Goal: Check status: Check status

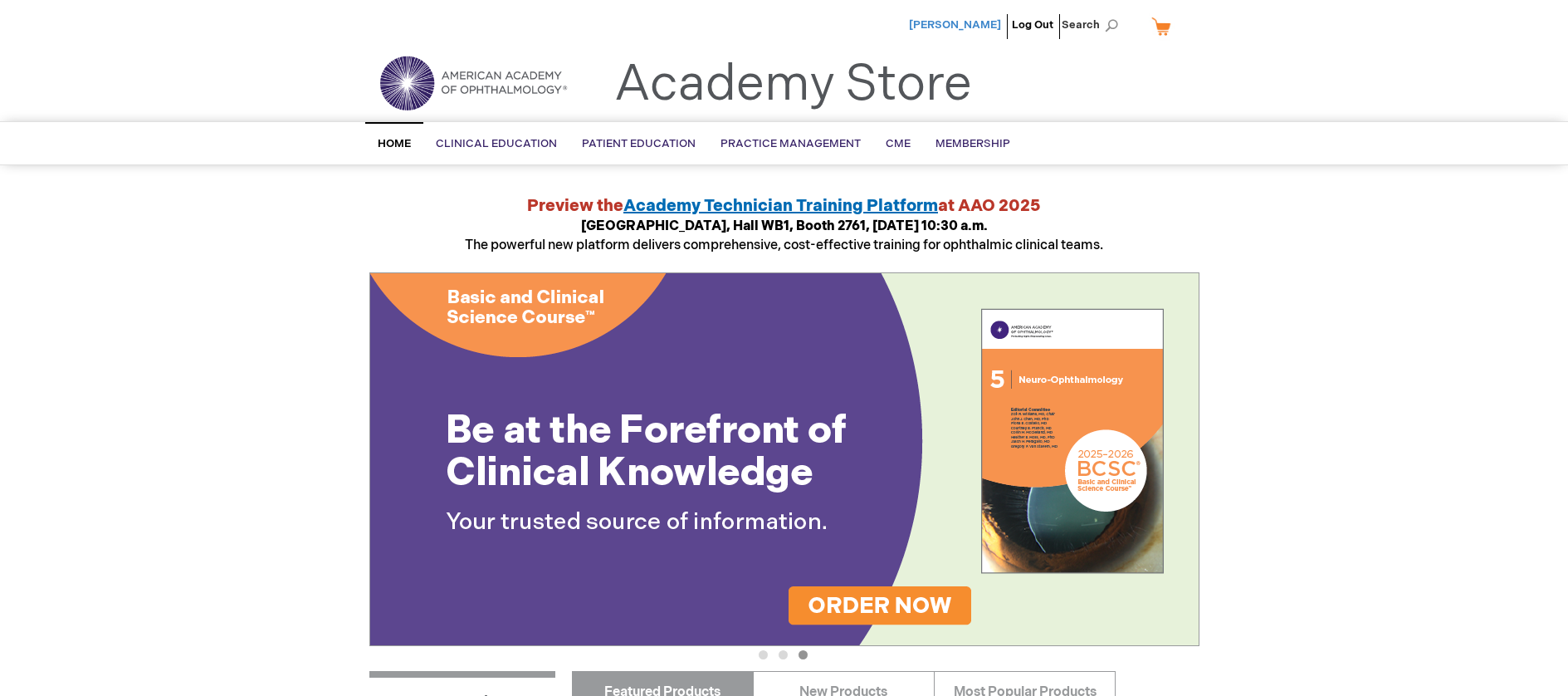
click at [956, 22] on span "[PERSON_NAME]" at bounding box center [955, 24] width 92 height 13
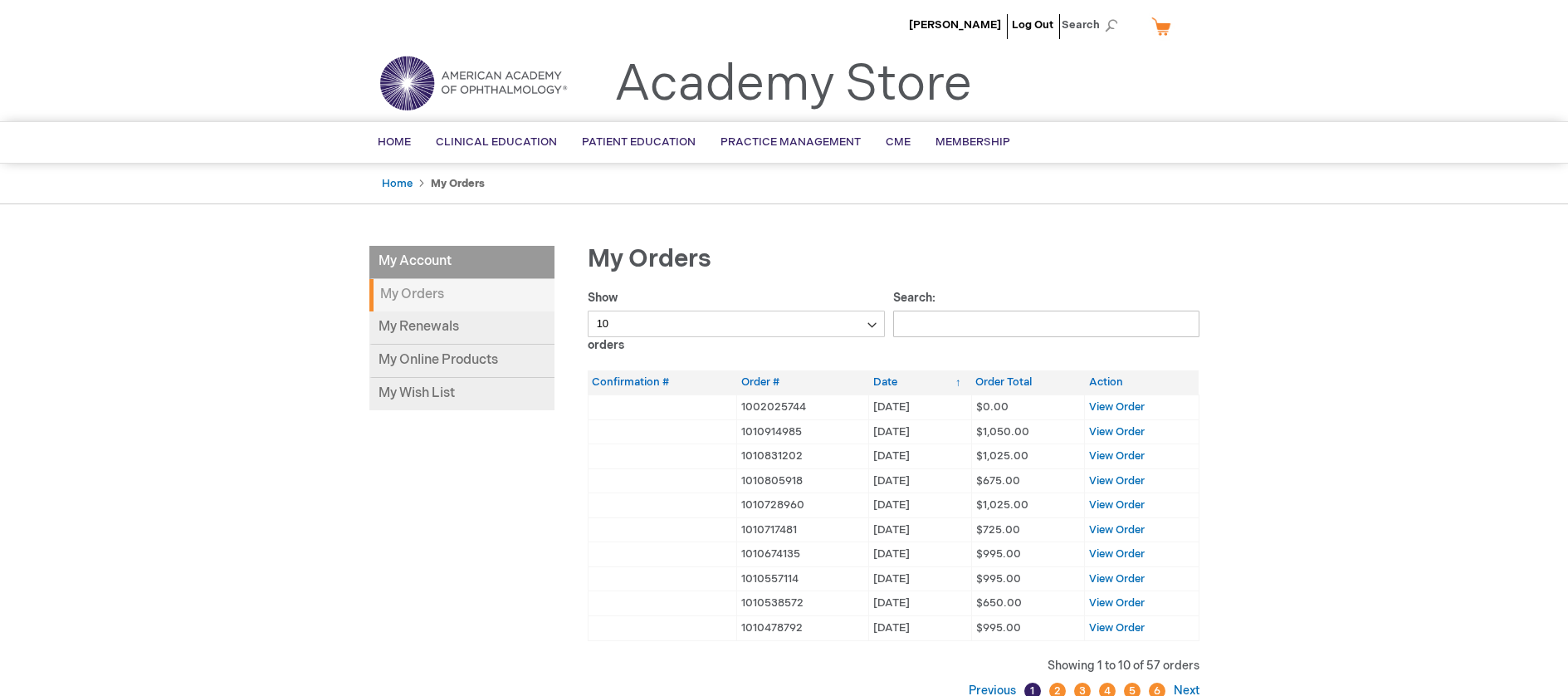
scroll to position [83, 0]
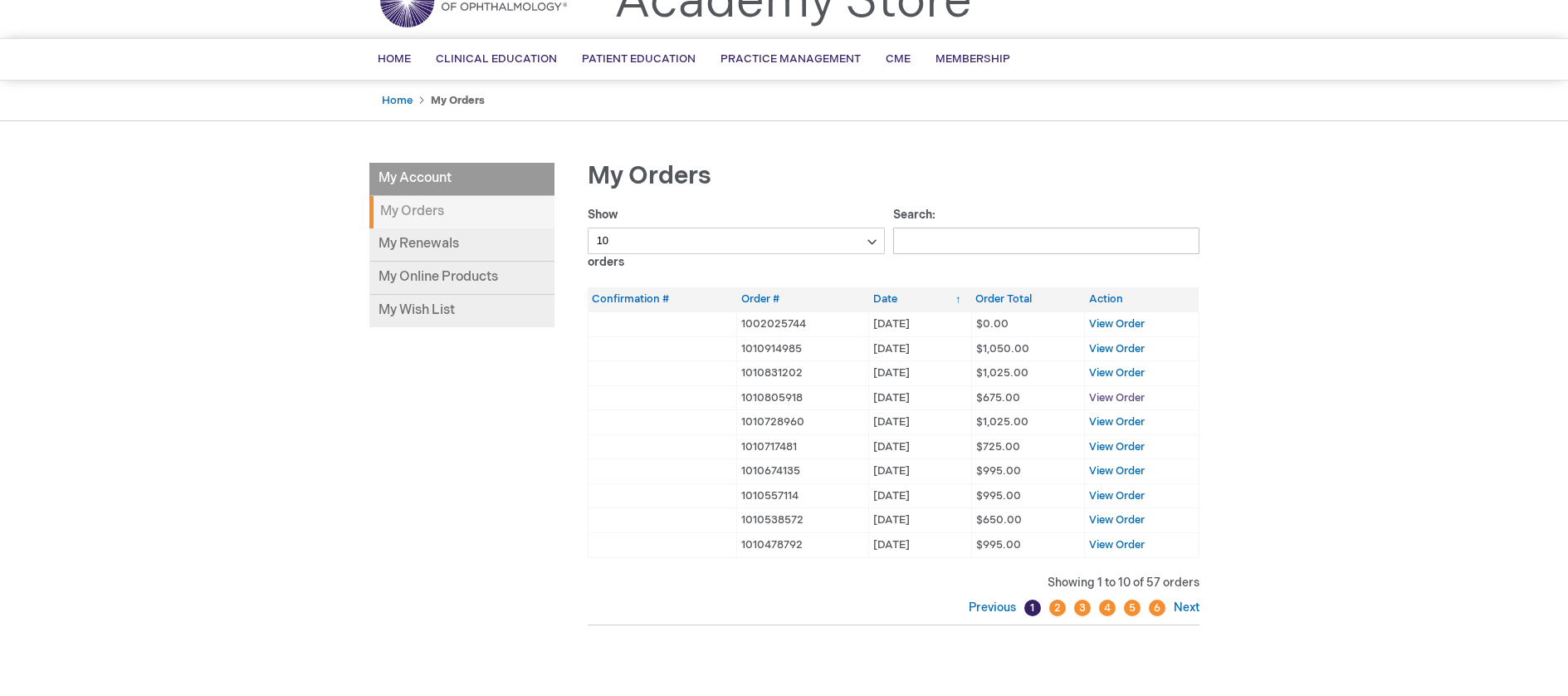
click at [1111, 393] on span "View Order" at bounding box center [1117, 397] width 56 height 13
click at [1127, 346] on span "View Order" at bounding box center [1117, 348] width 56 height 13
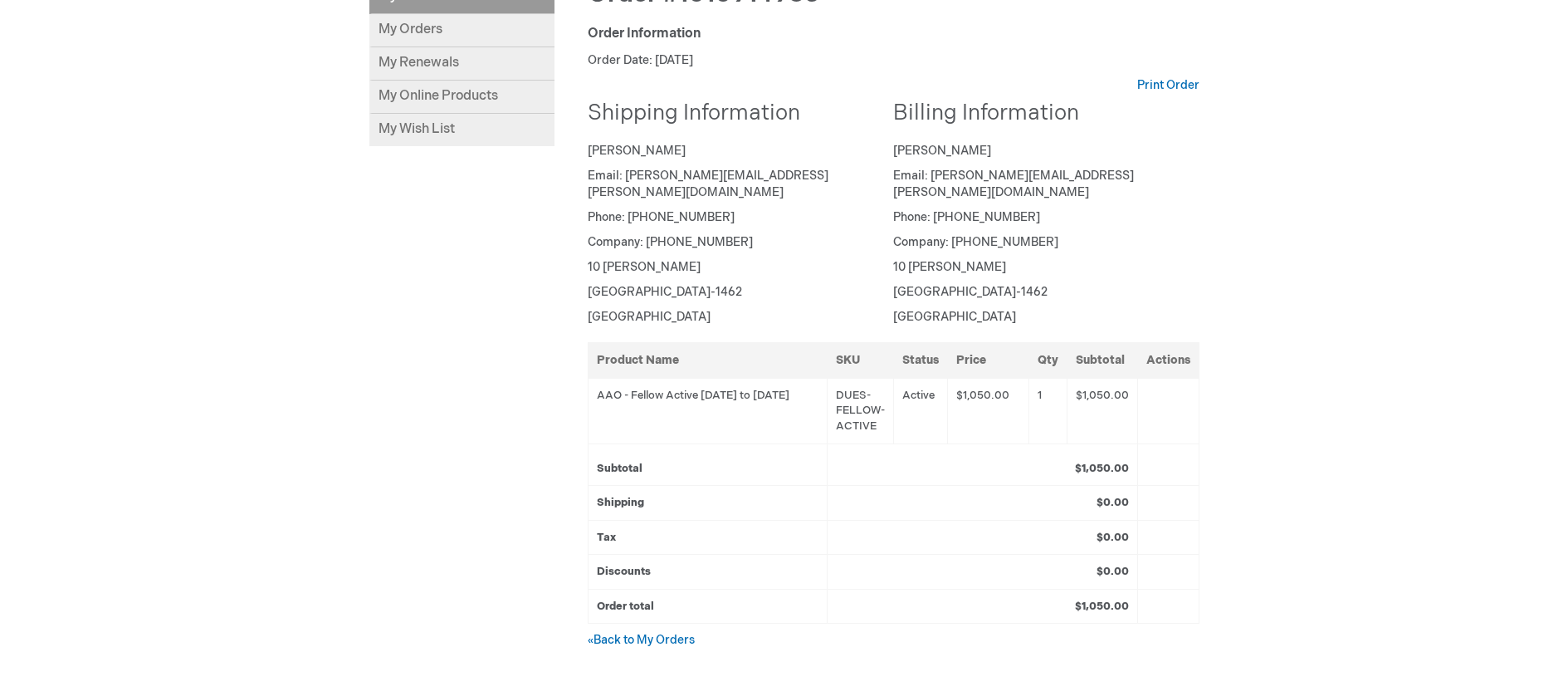
scroll to position [249, 0]
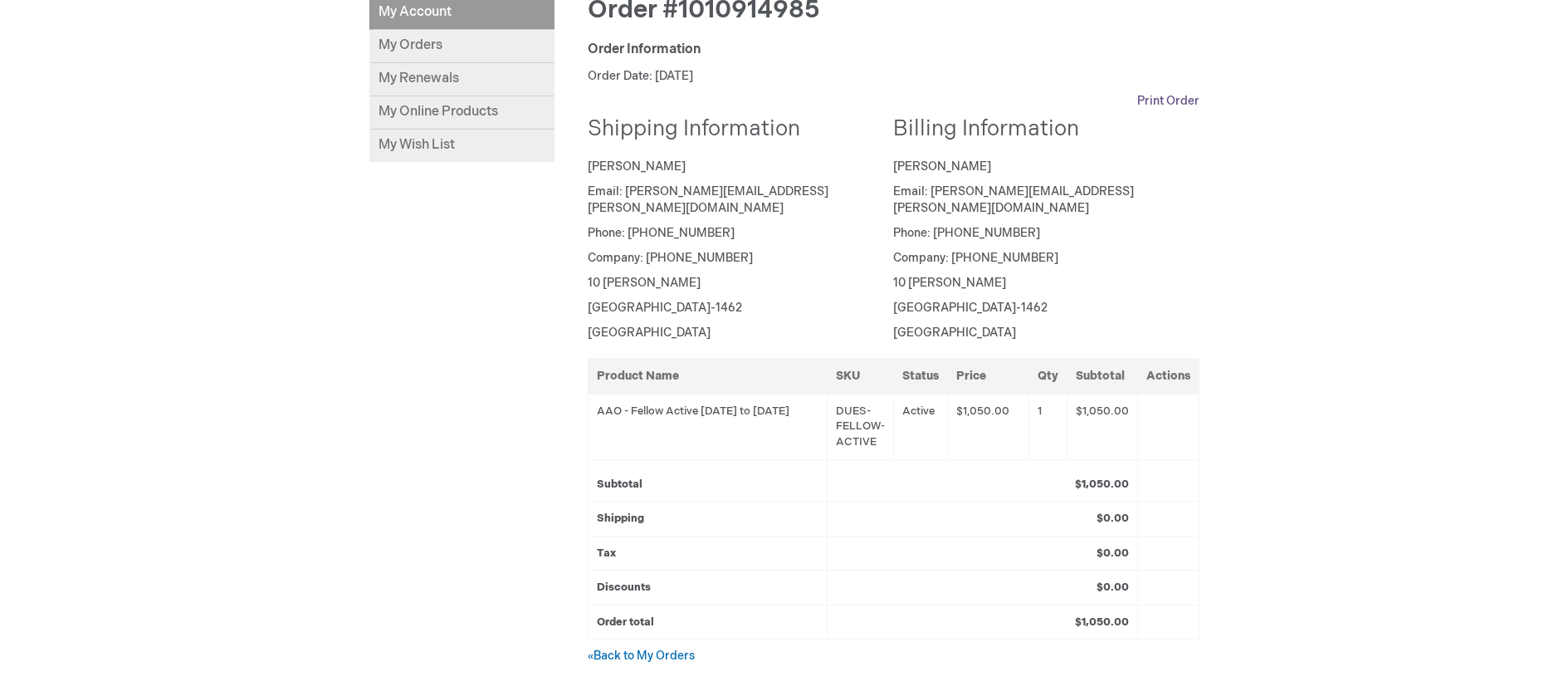
click at [1173, 103] on link "Print Order" at bounding box center [1168, 101] width 62 height 17
click at [645, 648] on link "« Back to My Orders" at bounding box center [641, 656] width 107 height 14
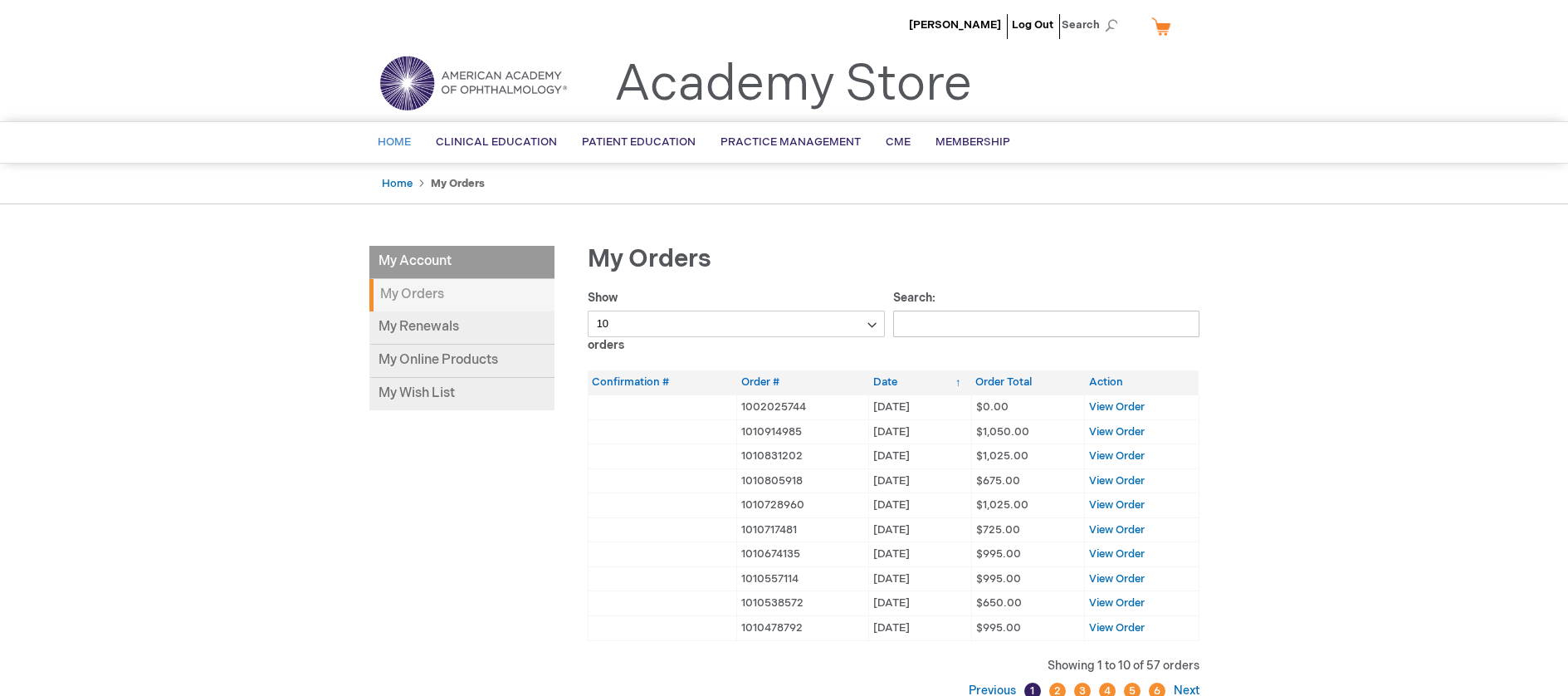
click at [377, 140] on span "Home" at bounding box center [394, 142] width 33 height 13
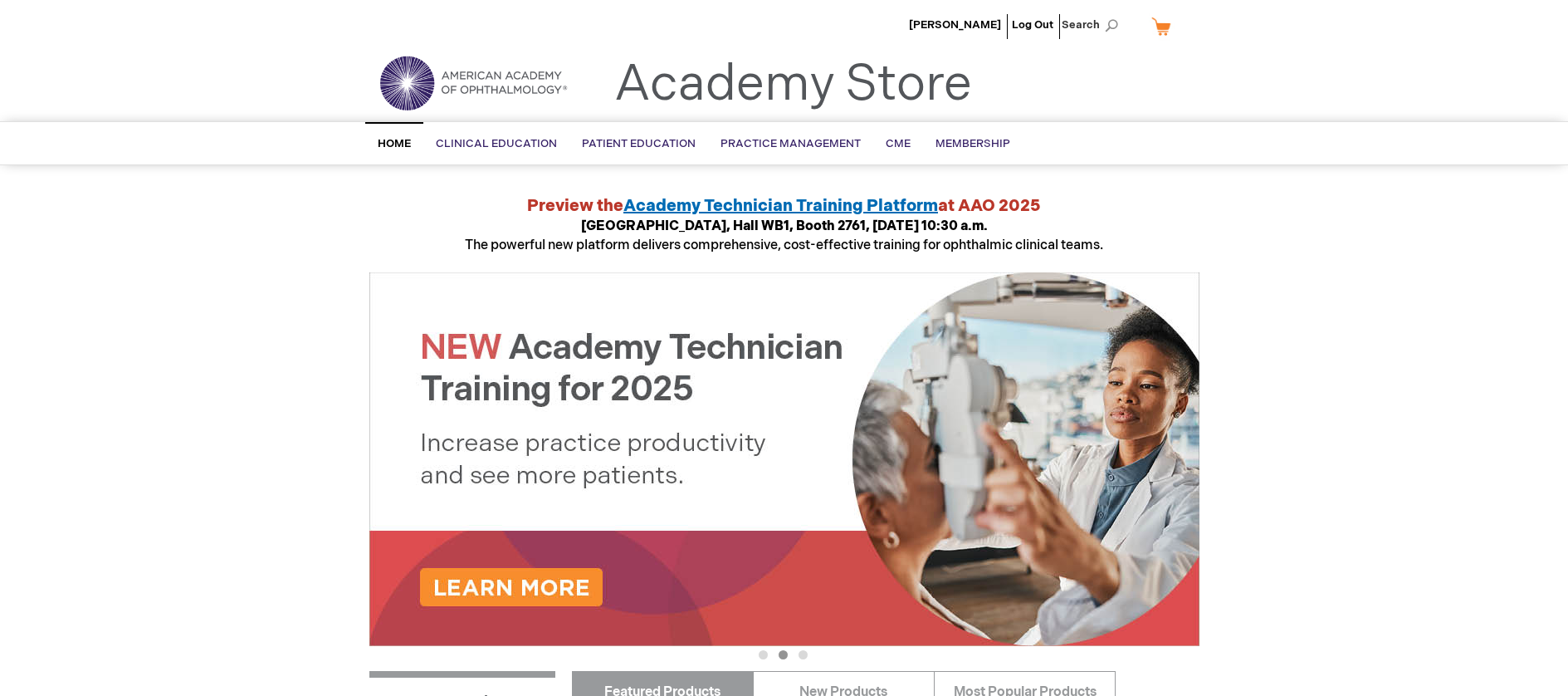
click at [796, 202] on span "Academy Technician Training Platform" at bounding box center [780, 206] width 315 height 20
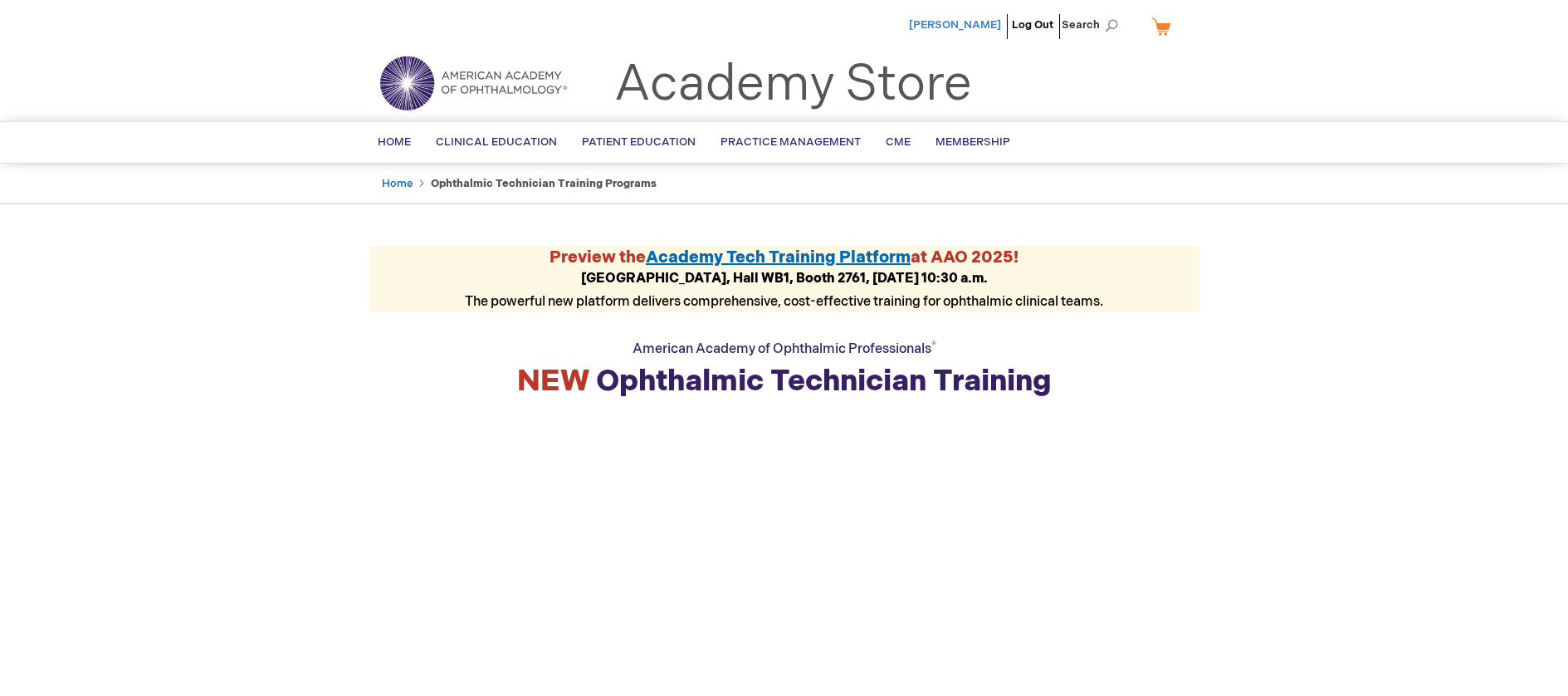
click at [982, 20] on span "[PERSON_NAME]" at bounding box center [955, 24] width 92 height 13
